Goal: Check status: Check status

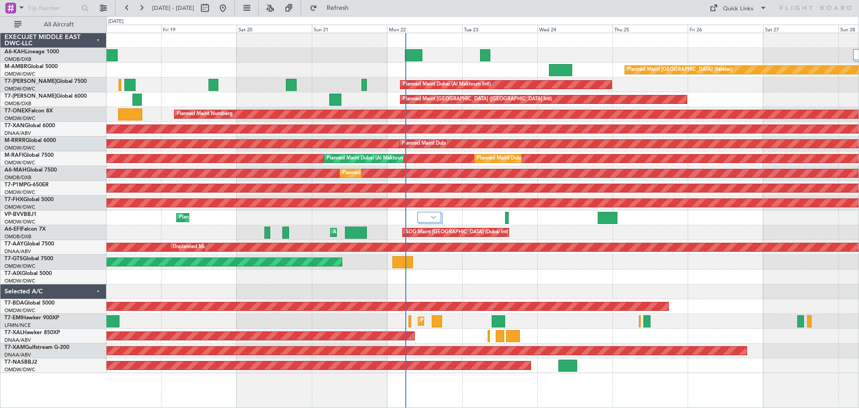
click at [574, 283] on div "Planned Maint Dubai (Al Maktoum Intl) Planned Maint [GEOGRAPHIC_DATA] (Seletar)…" at bounding box center [483, 203] width 752 height 340
click at [384, 103] on div "Planned Maint [GEOGRAPHIC_DATA] ([GEOGRAPHIC_DATA] Intl)" at bounding box center [483, 99] width 752 height 15
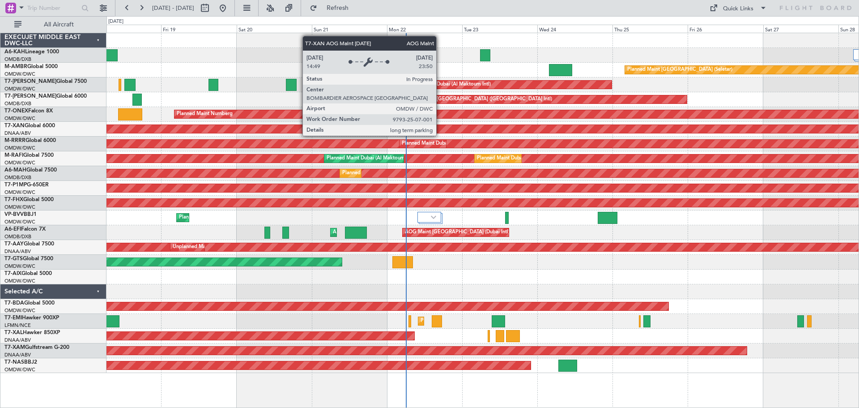
click at [441, 126] on div "AOG Maint Dubai (Al Maktoum Intl)" at bounding box center [171, 129] width 1633 height 8
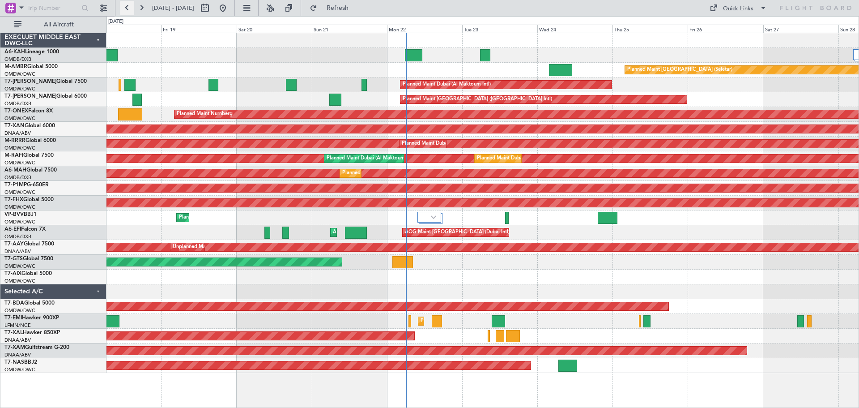
click at [128, 10] on button at bounding box center [127, 8] width 14 height 14
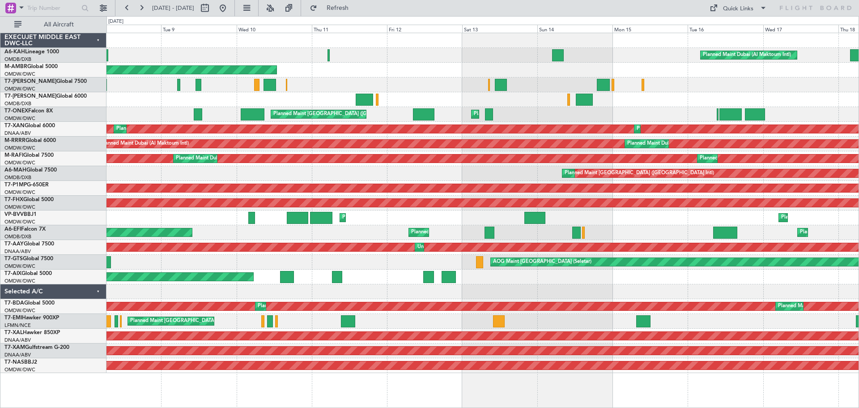
click at [675, 114] on div "Planned Maint [GEOGRAPHIC_DATA] ([GEOGRAPHIC_DATA]) Planned Maint [GEOGRAPHIC_D…" at bounding box center [483, 114] width 752 height 15
click at [376, 293] on div at bounding box center [483, 291] width 752 height 15
click at [123, 7] on button at bounding box center [127, 8] width 14 height 14
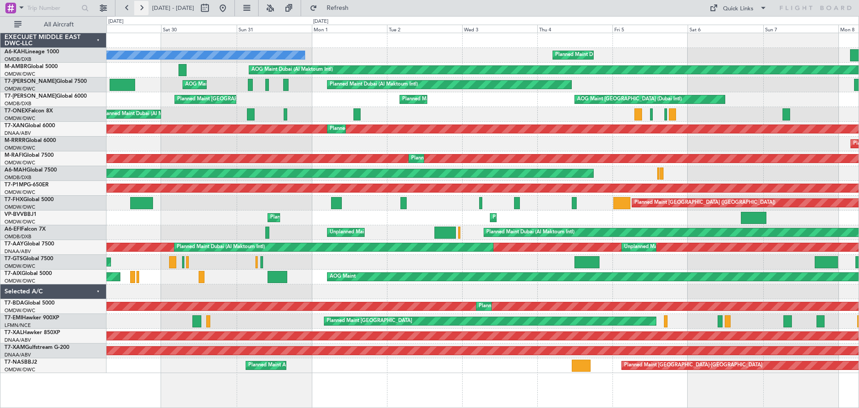
click at [140, 5] on button at bounding box center [141, 8] width 14 height 14
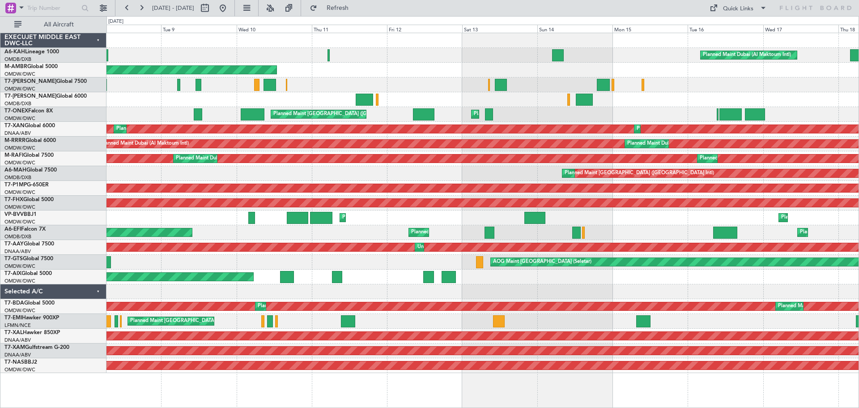
click at [372, 387] on div "Planned Maint Dubai (Al Maktoum Intl) AOG Maint [GEOGRAPHIC_DATA] (Al Maktoum I…" at bounding box center [483, 220] width 753 height 375
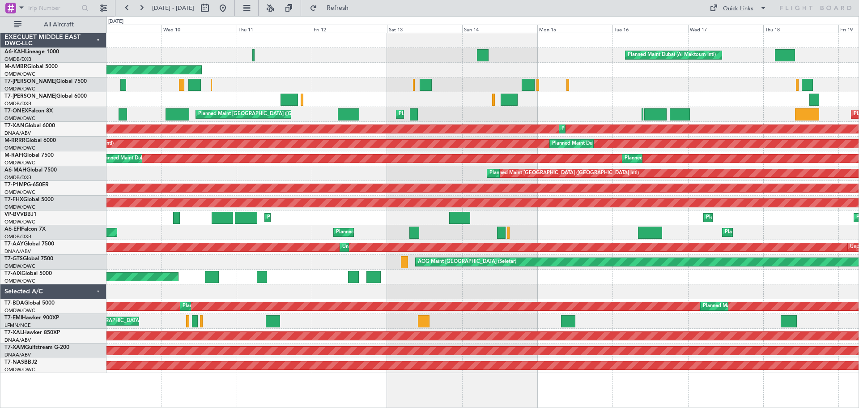
click at [297, 296] on div "Planned Maint Dubai (Al Maktoum Intl) AOG Maint [GEOGRAPHIC_DATA] (Al Maktoum I…" at bounding box center [483, 220] width 753 height 375
click at [125, 10] on button at bounding box center [127, 8] width 14 height 14
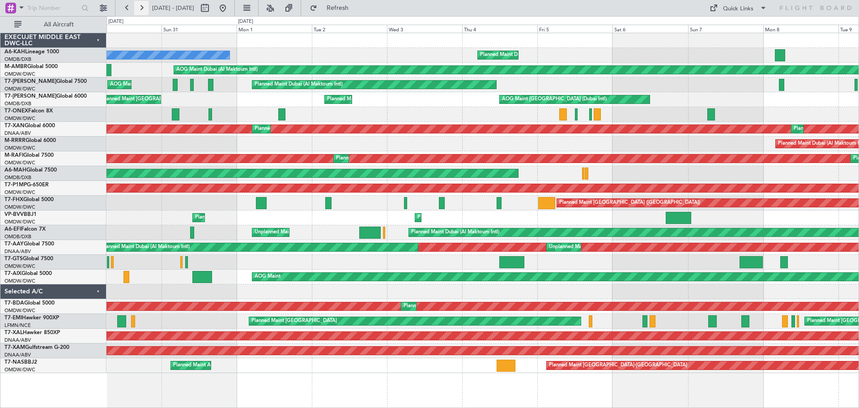
click at [143, 7] on button at bounding box center [141, 8] width 14 height 14
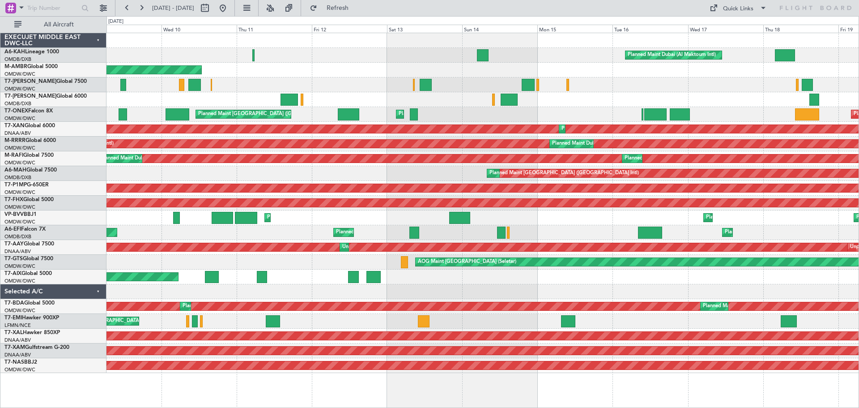
click at [416, 389] on div "Planned Maint Dubai (Al Maktoum Intl) AOG Maint [GEOGRAPHIC_DATA] (Al Maktoum I…" at bounding box center [483, 220] width 753 height 375
click at [141, 4] on button at bounding box center [141, 8] width 14 height 14
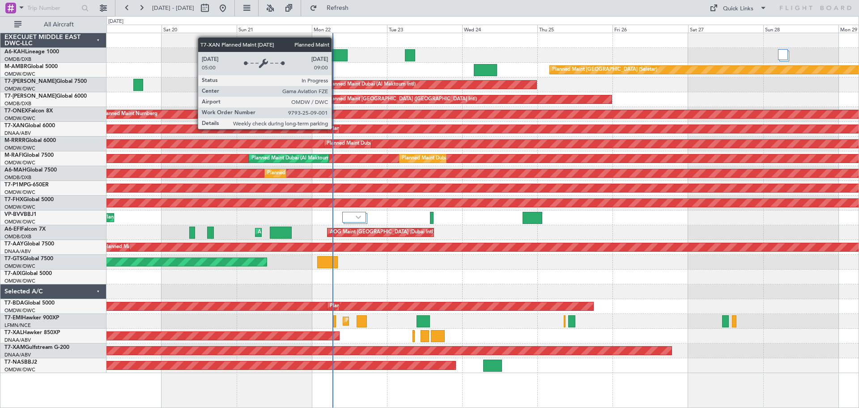
click at [336, 128] on div "Planned Maint Dubai (Al Maktoum Intl)" at bounding box center [374, 128] width 88 height 13
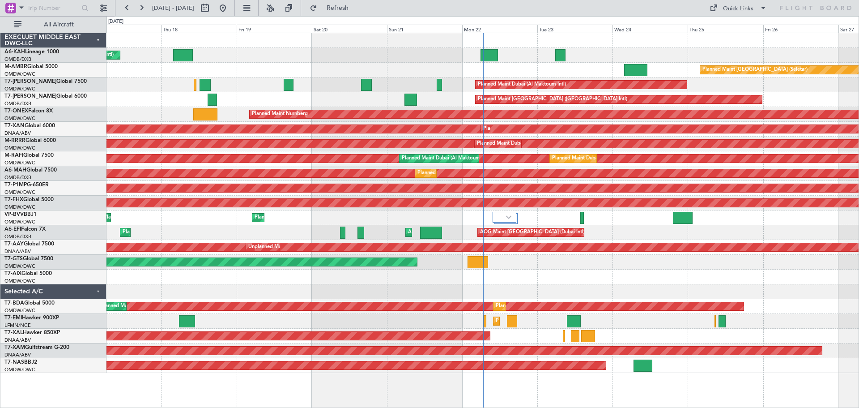
click at [323, 266] on div "AOG Maint [GEOGRAPHIC_DATA] (Seletar)" at bounding box center [483, 262] width 752 height 15
click at [301, 234] on div "Planned Maint [GEOGRAPHIC_DATA] ([GEOGRAPHIC_DATA]) AOG Maint [GEOGRAPHIC_DATA]…" at bounding box center [483, 232] width 752 height 15
